Goal: Information Seeking & Learning: Check status

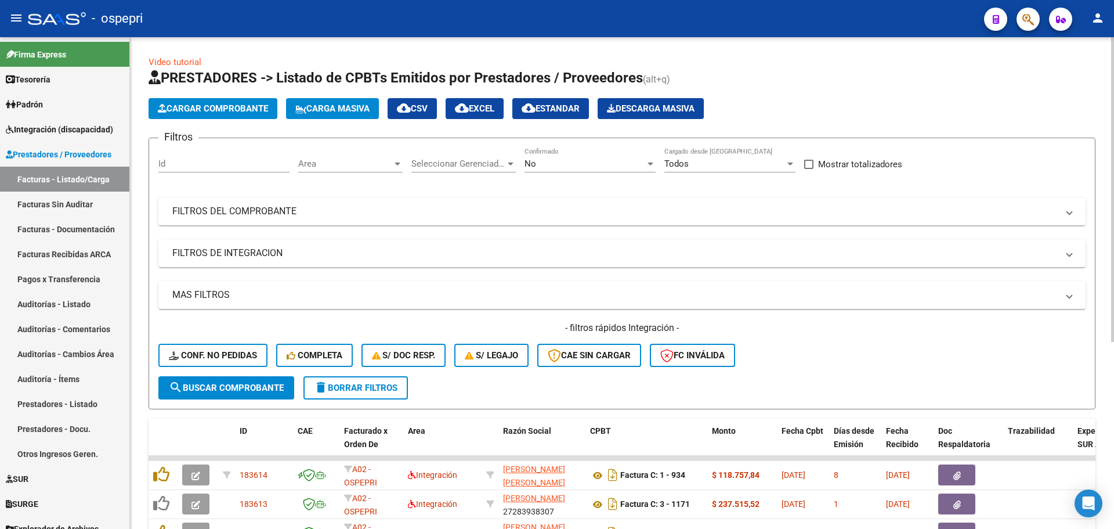
click at [1068, 211] on span at bounding box center [1069, 211] width 5 height 13
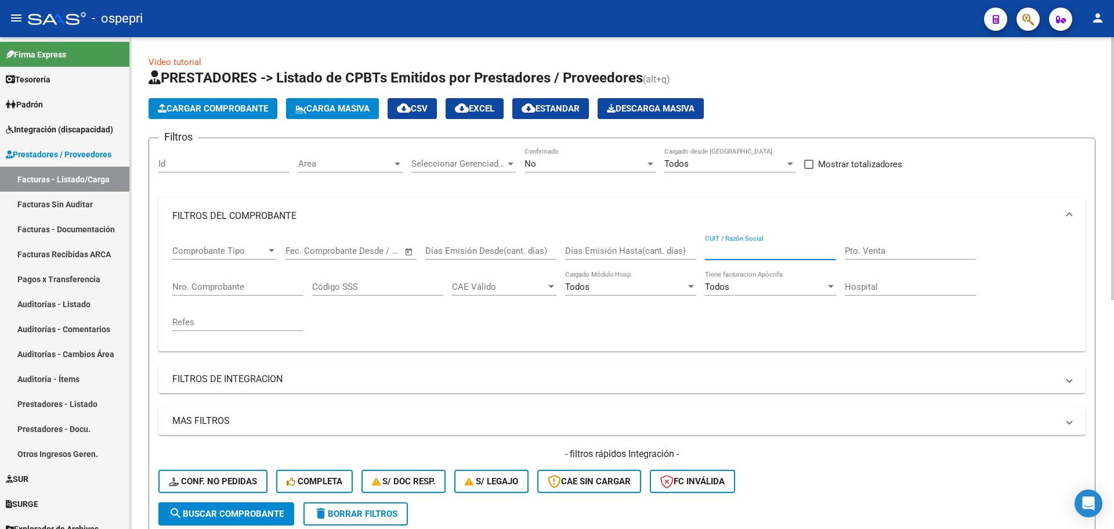
click at [759, 248] on input "CUIT / Razón Social" at bounding box center [770, 250] width 131 height 10
type input "27288343816"
click at [646, 164] on div at bounding box center [650, 163] width 10 height 9
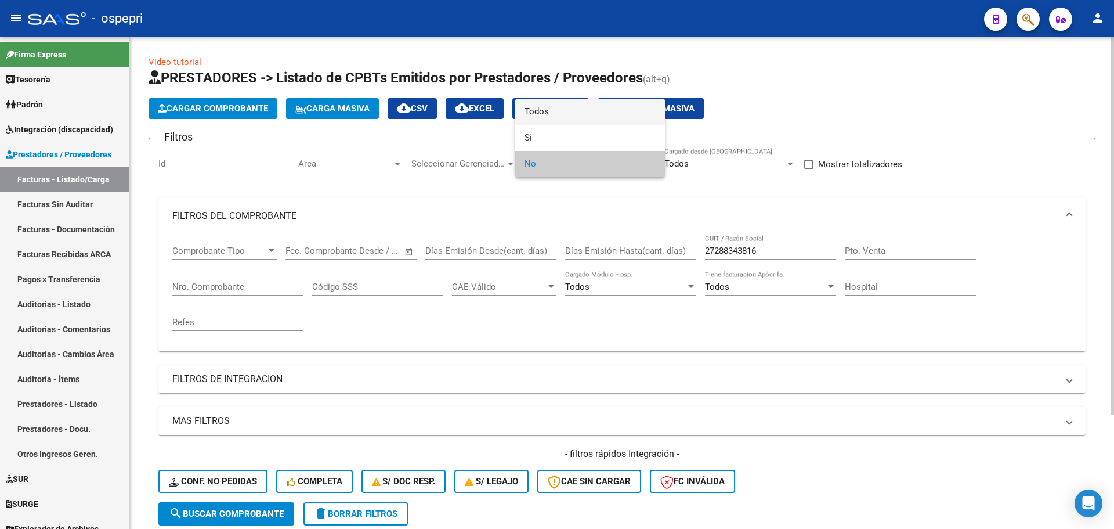
drag, startPoint x: 550, startPoint y: 112, endPoint x: 547, endPoint y: 117, distance: 6.0
click at [549, 112] on span "Todos" at bounding box center [589, 112] width 131 height 26
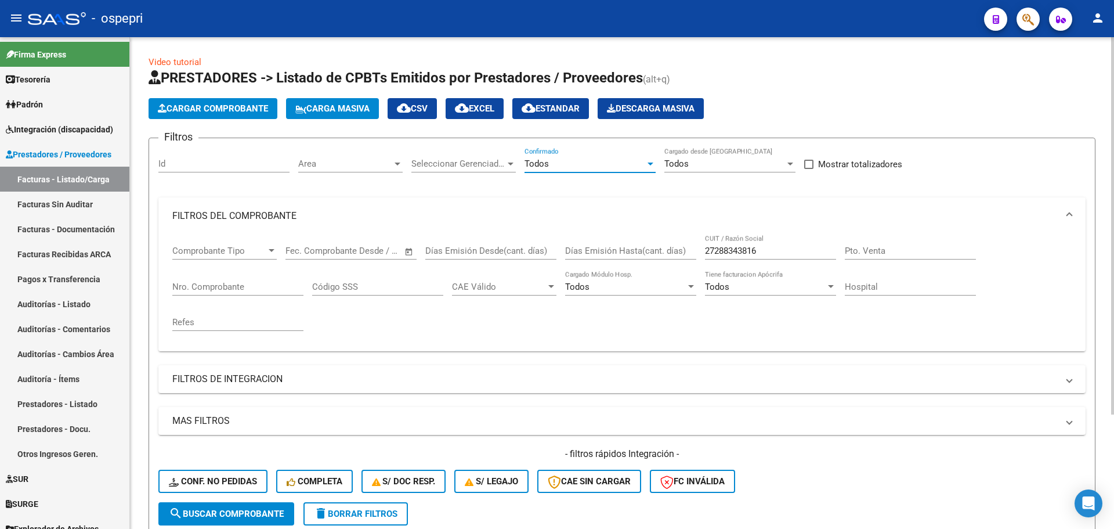
click at [253, 505] on button "search Buscar Comprobante" at bounding box center [226, 513] width 136 height 23
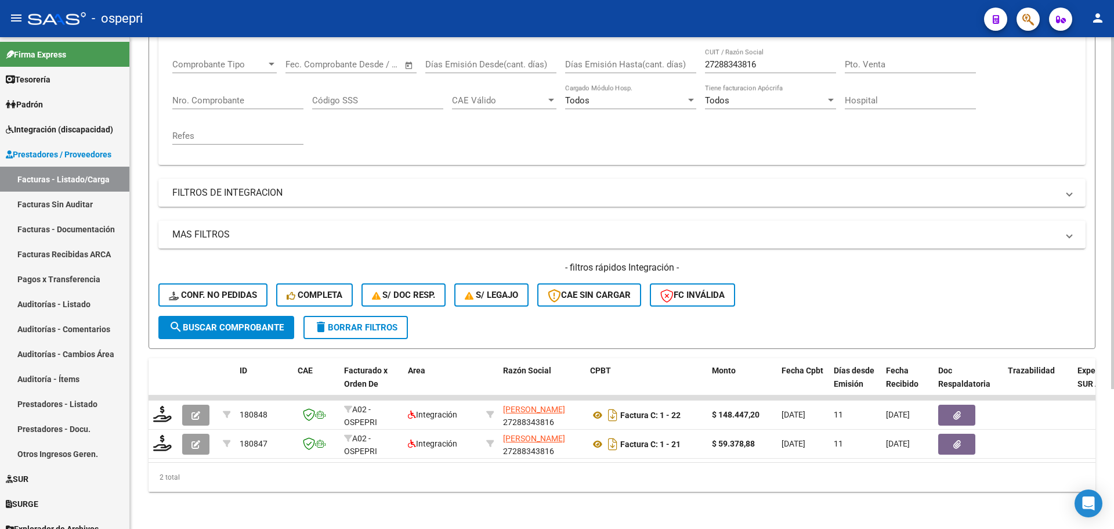
scroll to position [195, 0]
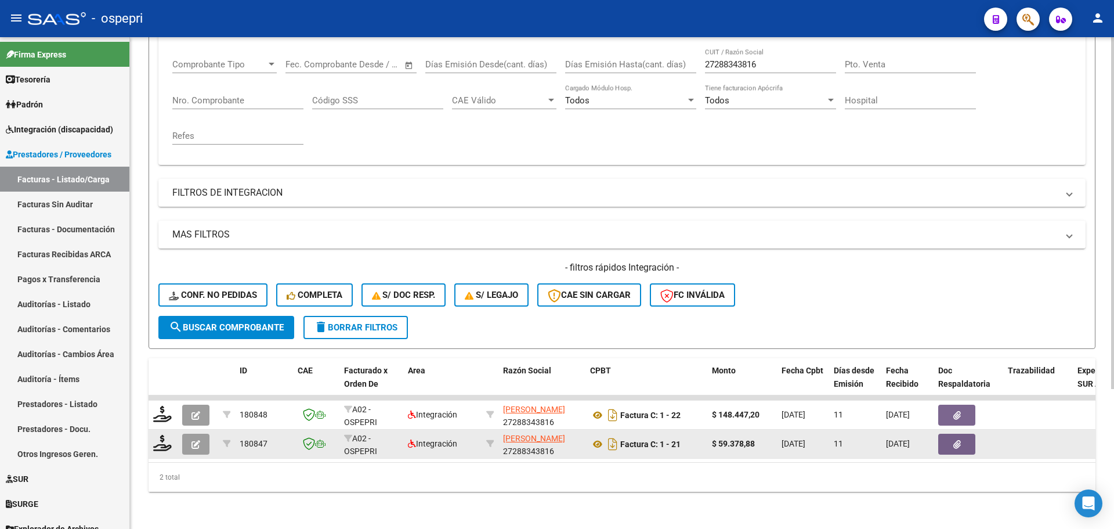
click at [199, 440] on icon "button" at bounding box center [195, 444] width 9 height 9
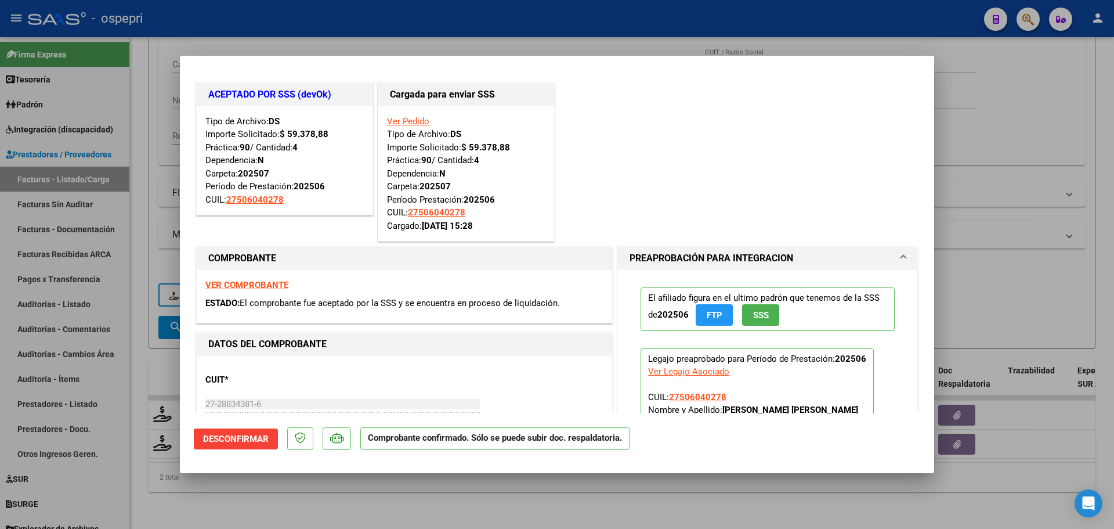
scroll to position [0, 0]
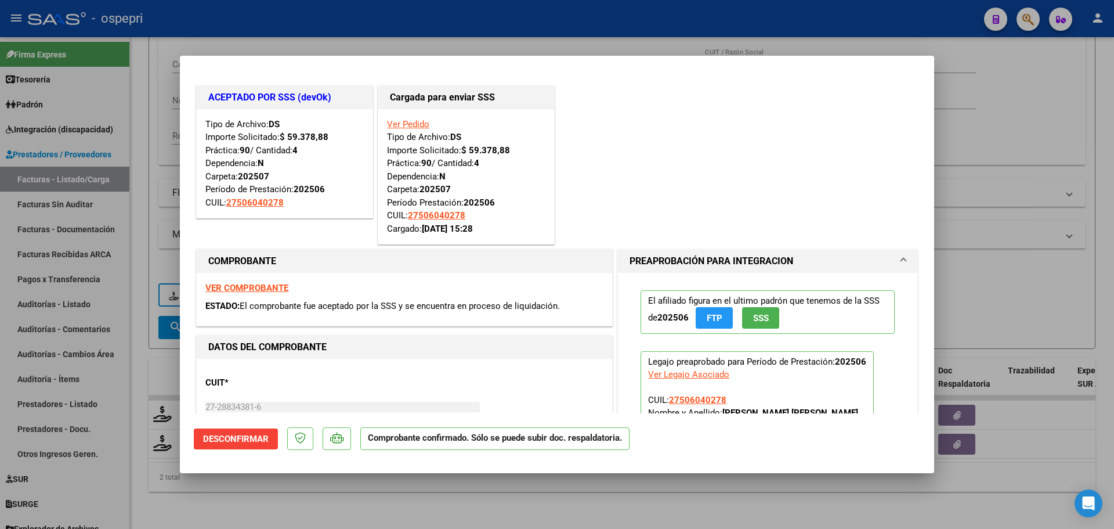
click at [675, 185] on div "ACEPTADO POR SSS (devOk) Tipo de Archivo: DS Importe Solicitado: $ 59.378,88 Pr…" at bounding box center [557, 165] width 726 height 164
type input "$ 0,00"
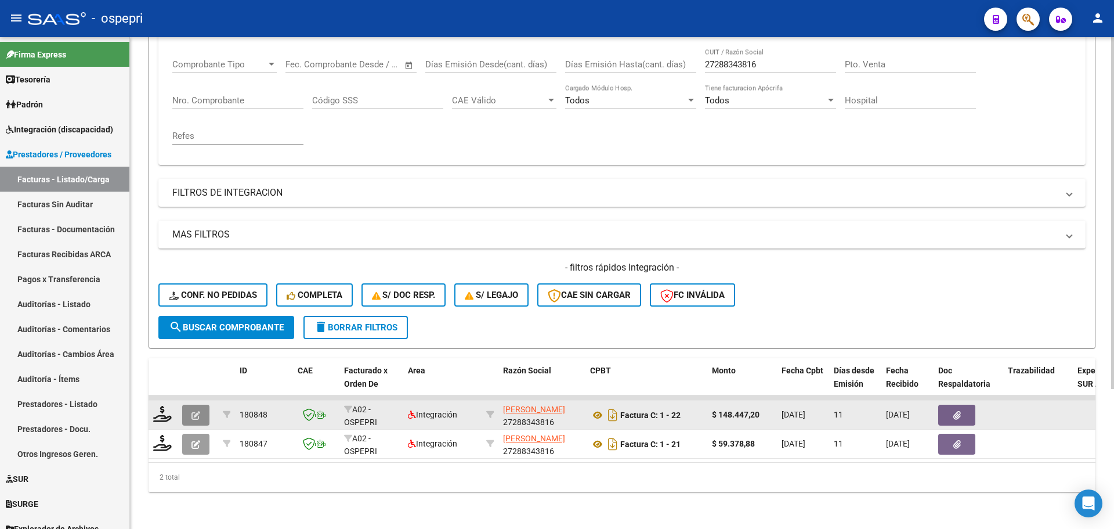
click at [191, 411] on icon "button" at bounding box center [195, 415] width 9 height 9
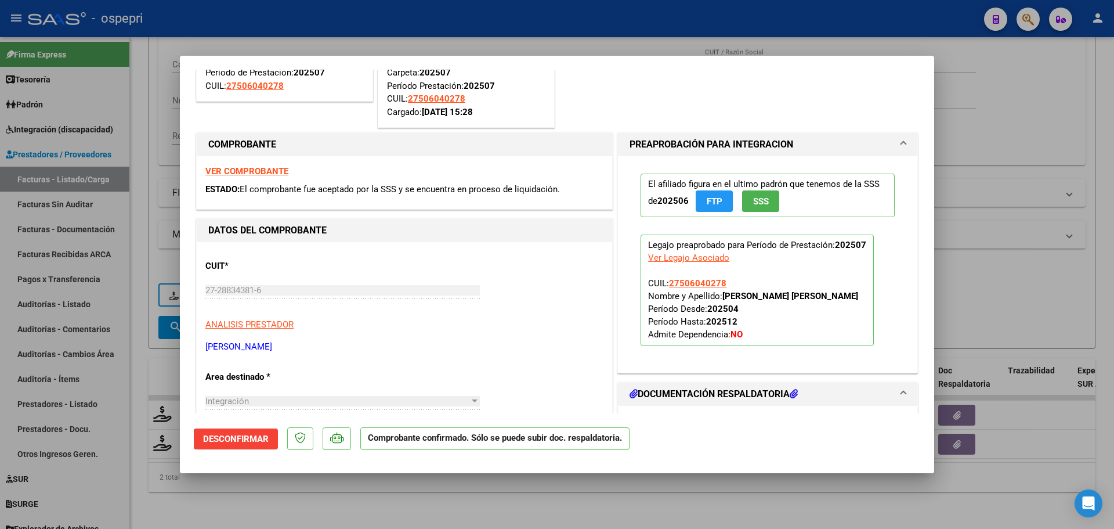
scroll to position [116, 0]
type input "$ 0,00"
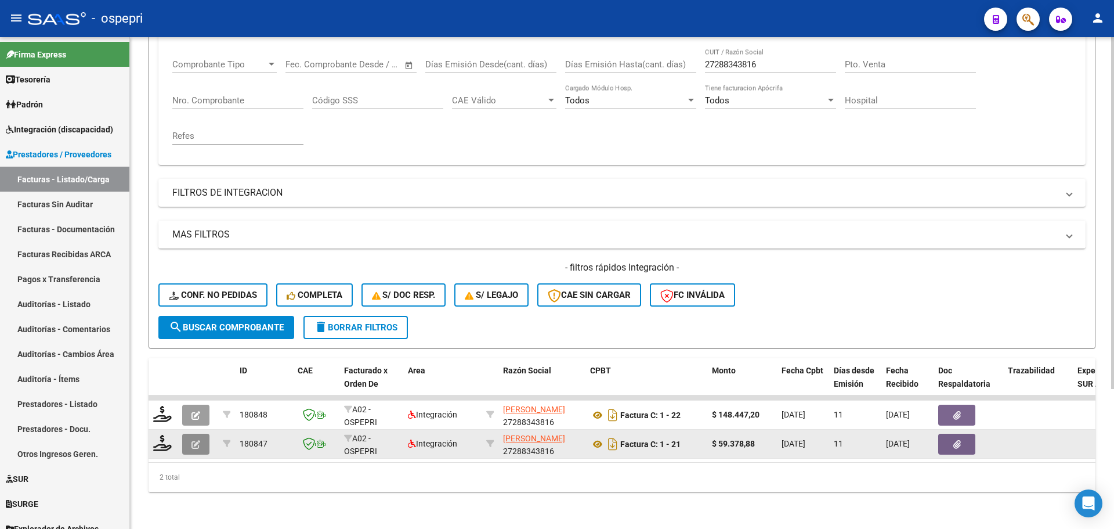
click at [195, 440] on icon "button" at bounding box center [195, 444] width 9 height 9
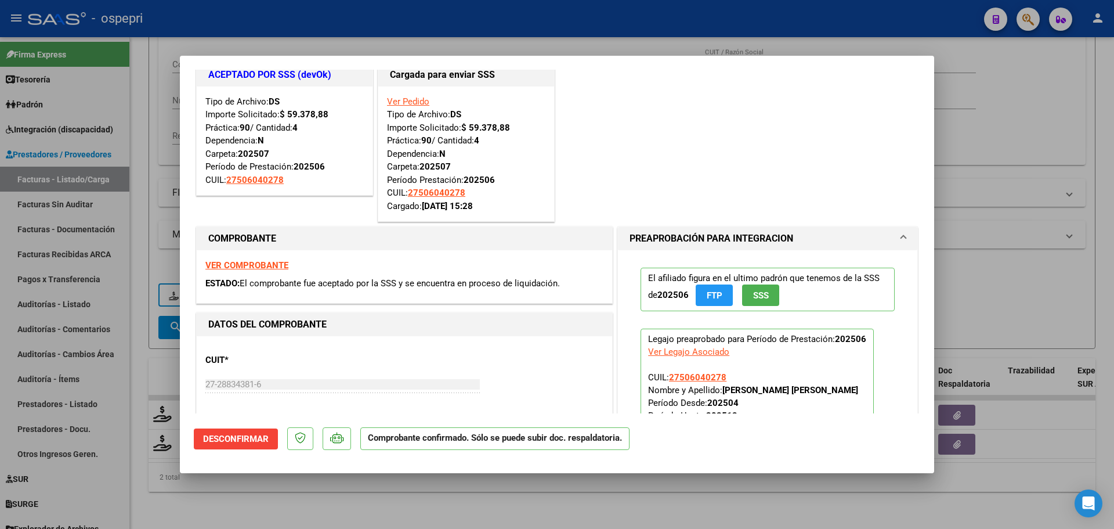
scroll to position [0, 0]
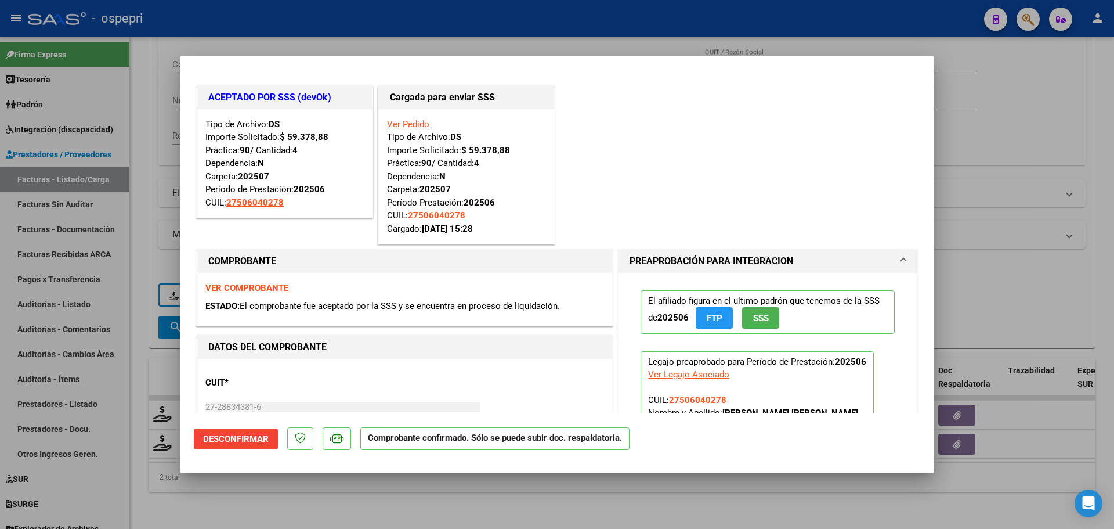
click at [253, 287] on strong "VER COMPROBANTE" at bounding box center [246, 288] width 83 height 10
click at [255, 289] on strong "VER COMPROBANTE" at bounding box center [246, 288] width 83 height 10
type input "$ 0,00"
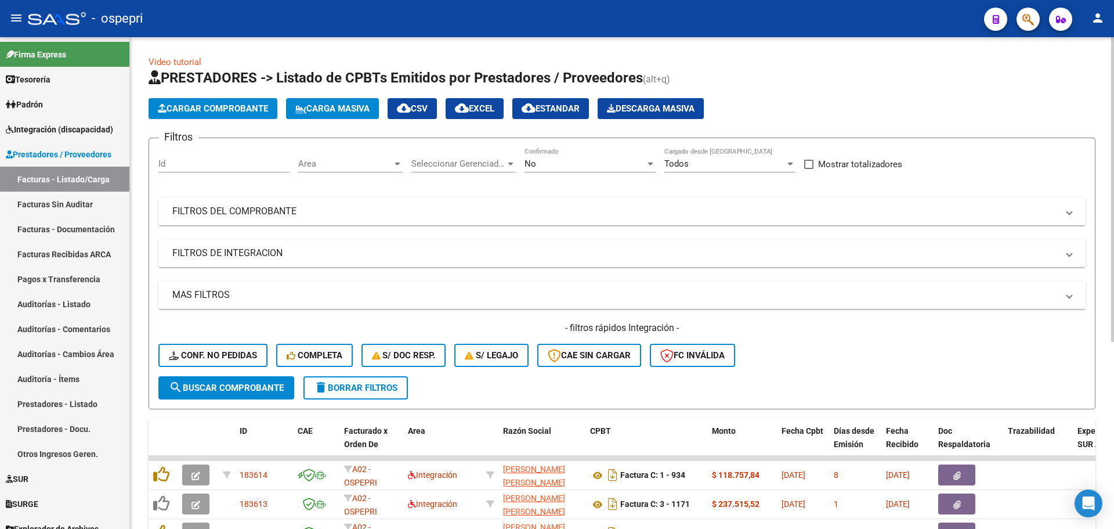
click at [1073, 212] on mat-expansion-panel-header "FILTROS DEL COMPROBANTE" at bounding box center [621, 211] width 927 height 28
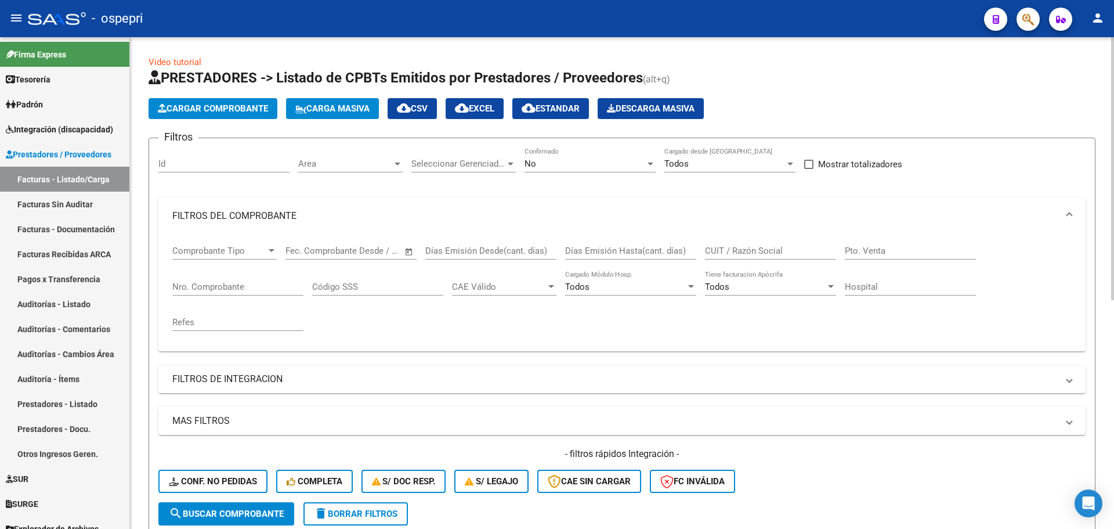
click at [737, 250] on input "CUIT / Razón Social" at bounding box center [770, 250] width 131 height 10
type input "[PERSON_NAME]"
click at [647, 162] on div at bounding box center [650, 163] width 10 height 9
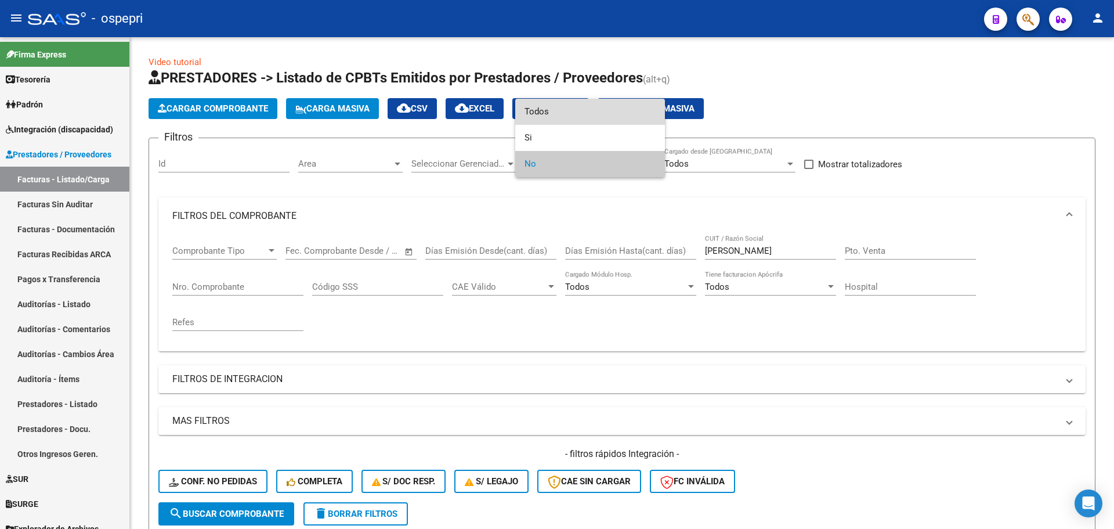
click at [551, 113] on span "Todos" at bounding box center [589, 112] width 131 height 26
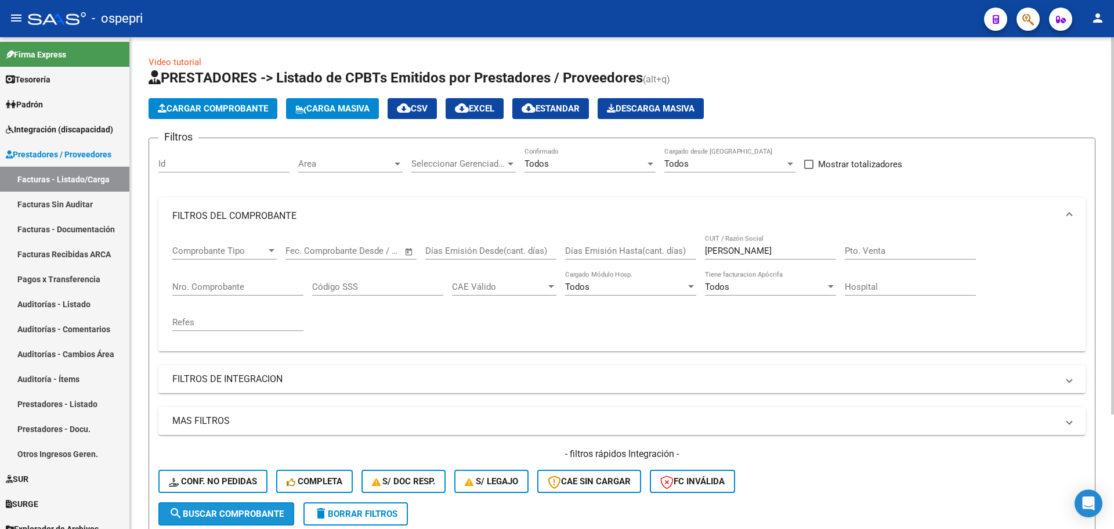
click at [248, 509] on span "search Buscar Comprobante" at bounding box center [226, 513] width 115 height 10
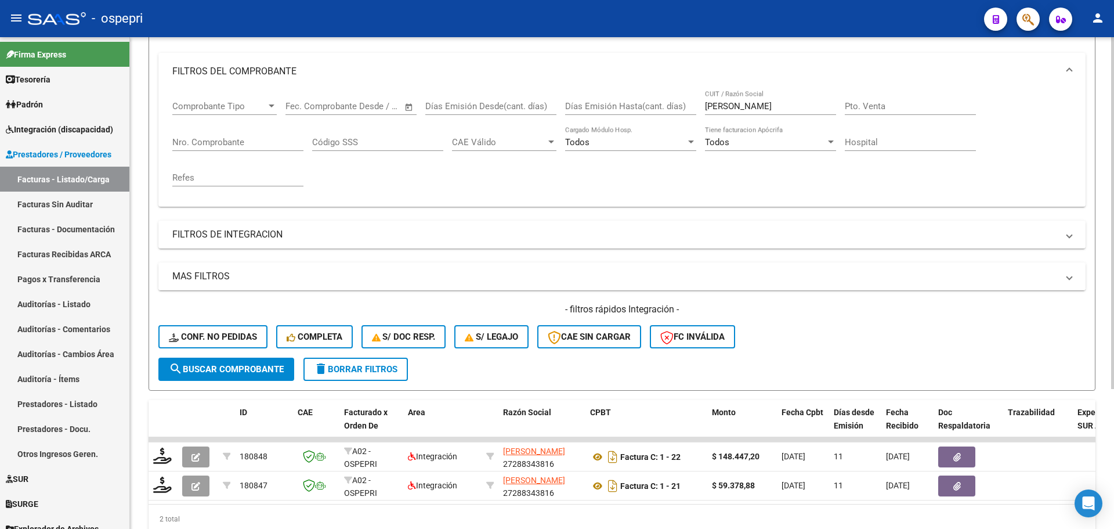
scroll to position [174, 0]
